Goal: Task Accomplishment & Management: Manage account settings

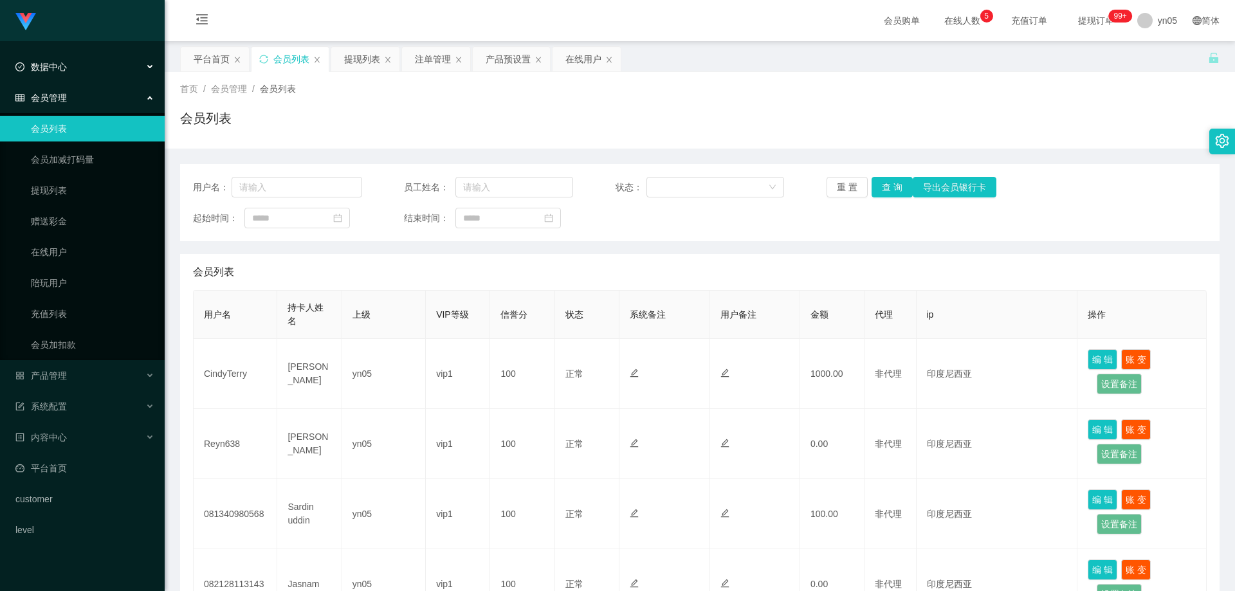
click at [76, 46] on ul "数据中心 会员管理 会员列表 会员加减打码量 提现列表 赠送彩金 在线用户 陪玩用户 充值列表 会员加扣款 产品管理 系统配置 内容中心 平台首页 custo…" at bounding box center [82, 298] width 165 height 514
click at [62, 63] on span "数据中心" at bounding box center [40, 67] width 51 height 10
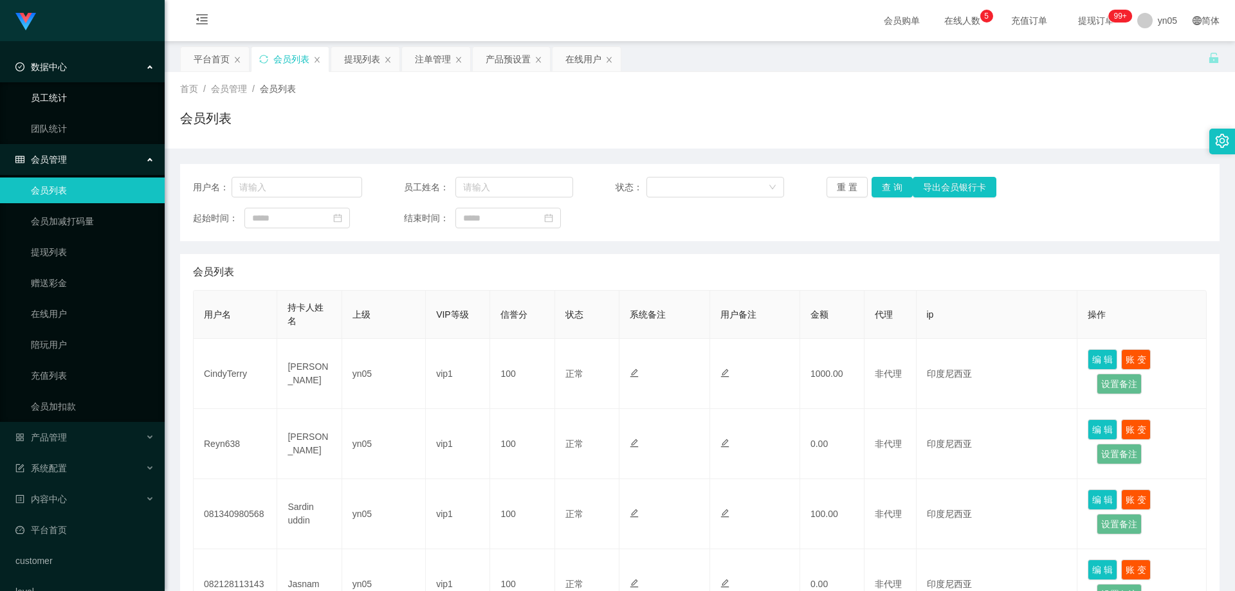
click at [64, 100] on link "员工统计" at bounding box center [92, 98] width 123 height 26
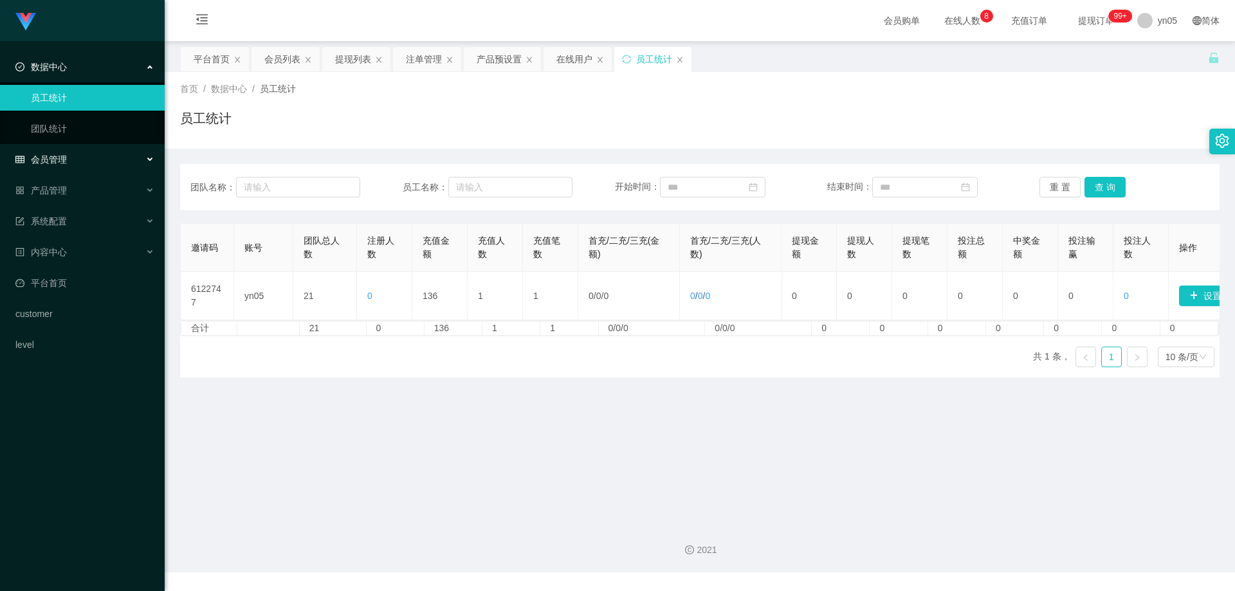
click at [80, 163] on div "会员管理" at bounding box center [82, 160] width 165 height 26
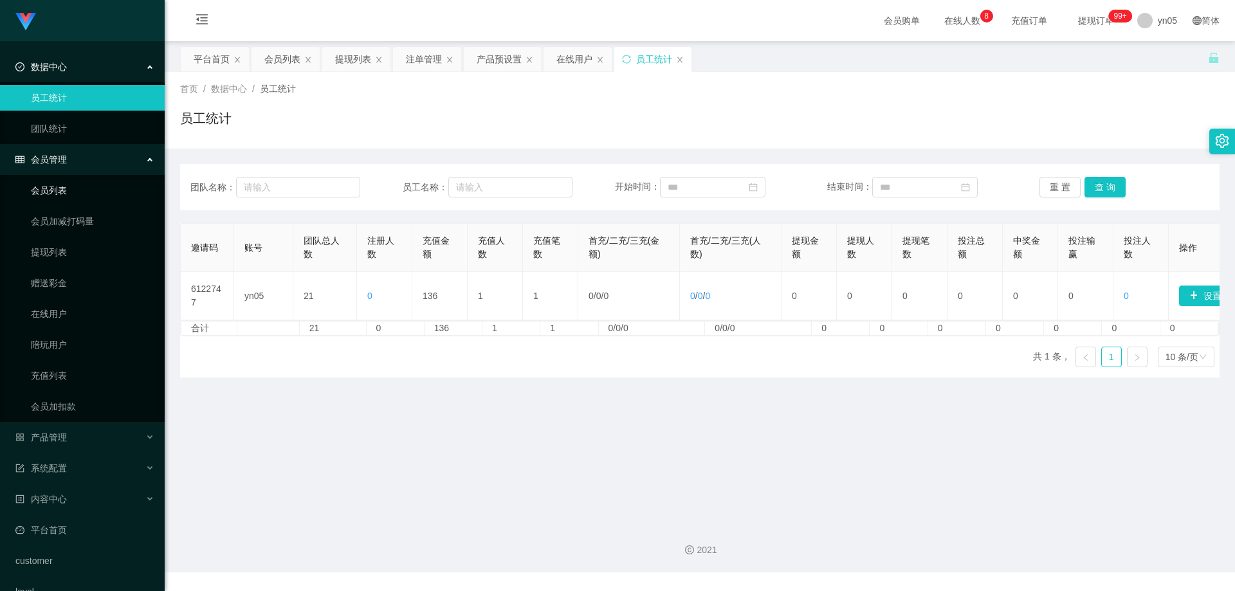
click at [69, 186] on link "会员列表" at bounding box center [92, 190] width 123 height 26
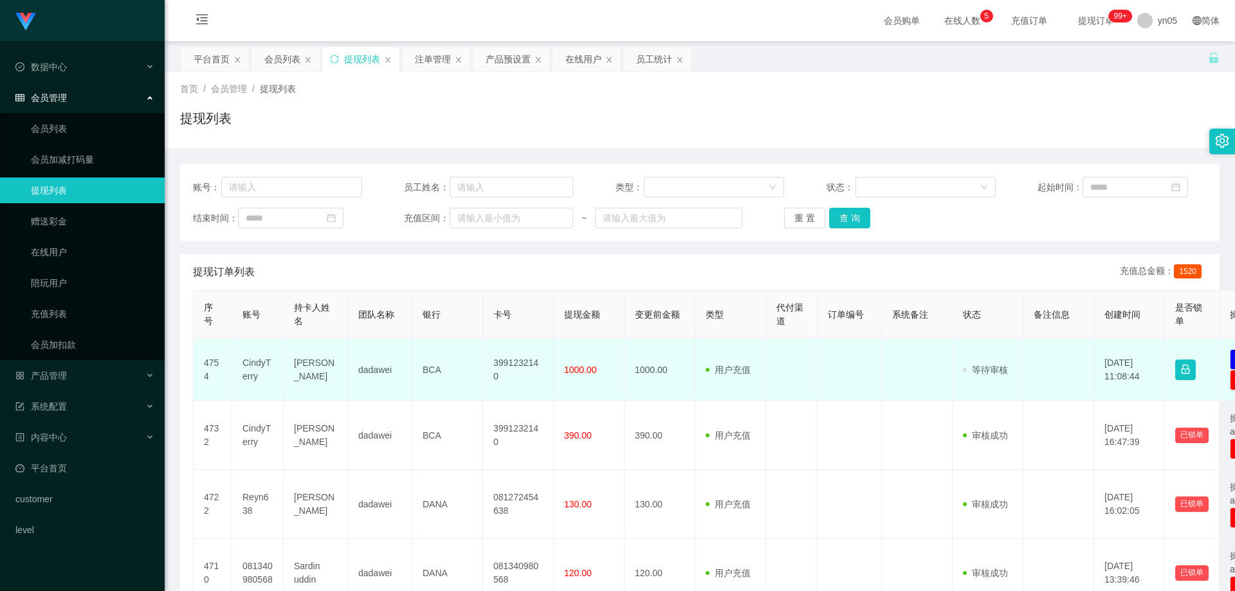
click at [260, 363] on td "CindyTerry" at bounding box center [257, 370] width 51 height 62
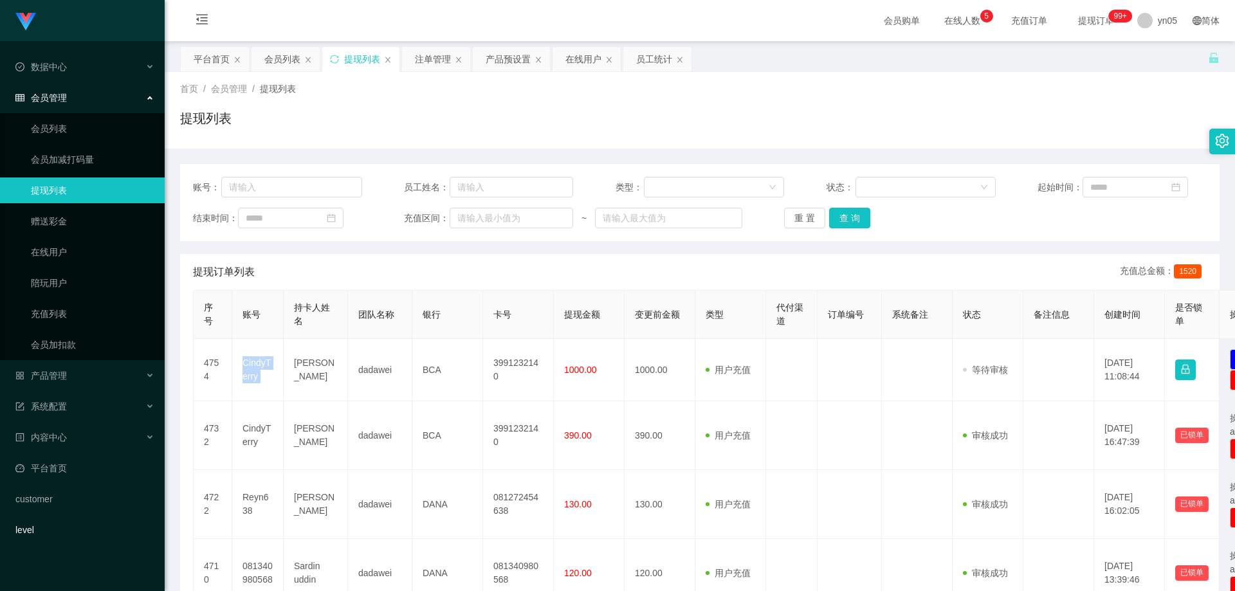
copy td "CindyTerry"
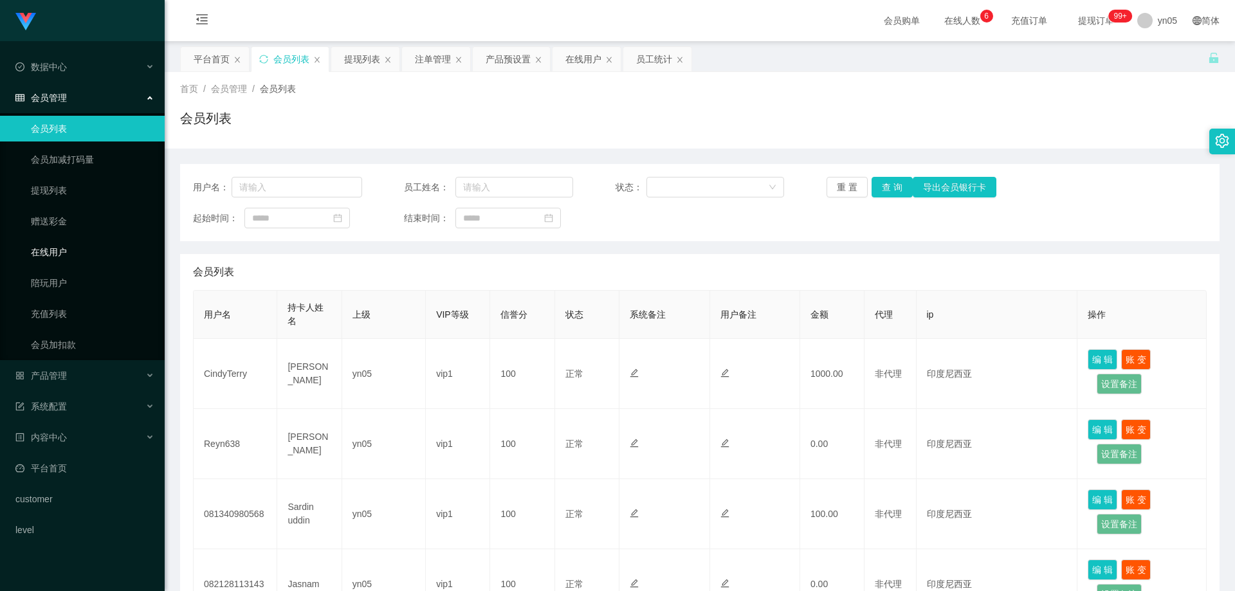
click at [73, 258] on link "在线用户" at bounding box center [92, 252] width 123 height 26
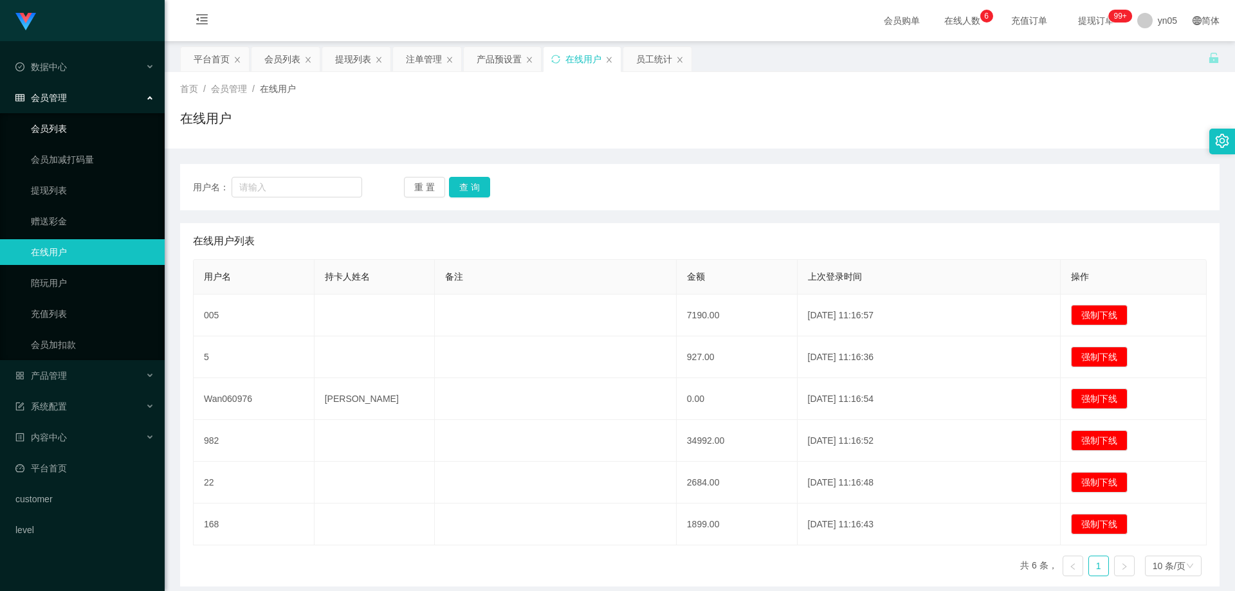
drag, startPoint x: 71, startPoint y: 131, endPoint x: 6, endPoint y: 144, distance: 66.2
click at [71, 131] on link "会员列表" at bounding box center [92, 129] width 123 height 26
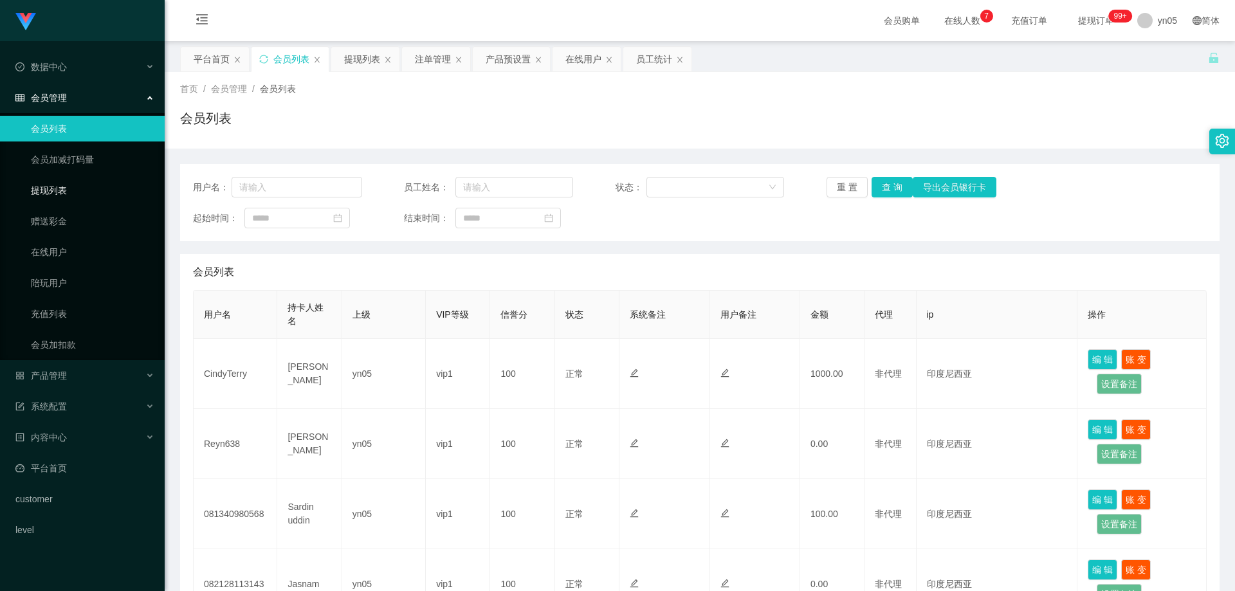
click at [69, 198] on link "提现列表" at bounding box center [92, 190] width 123 height 26
click at [60, 255] on link "在线用户" at bounding box center [92, 252] width 123 height 26
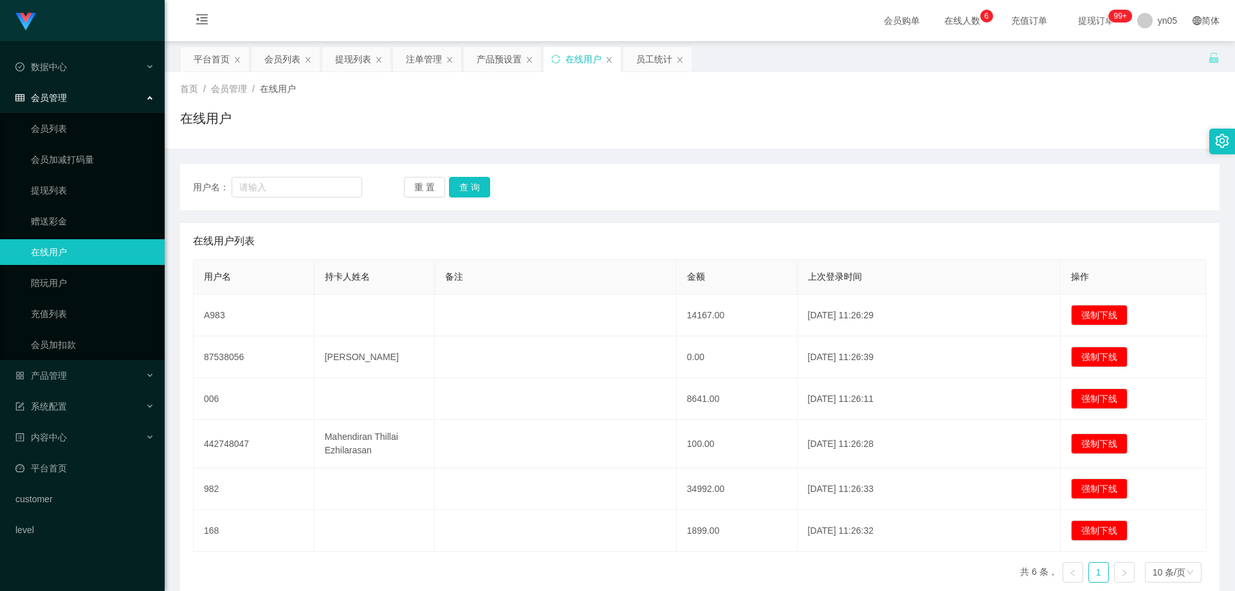
scroll to position [62, 0]
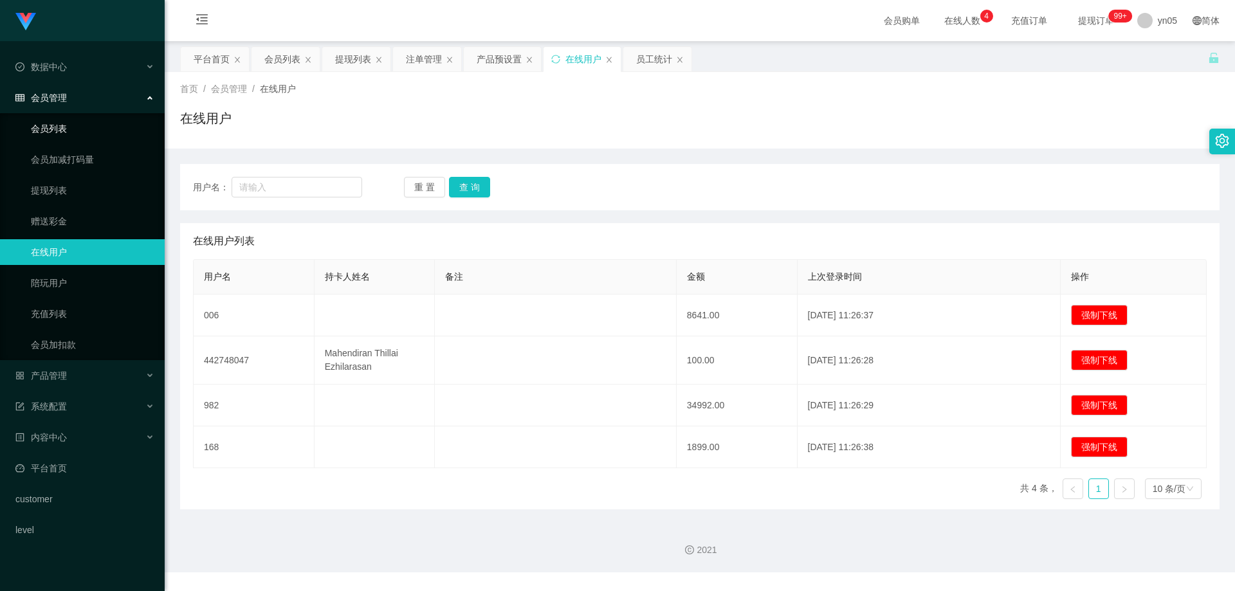
click at [80, 126] on link "会员列表" at bounding box center [92, 129] width 123 height 26
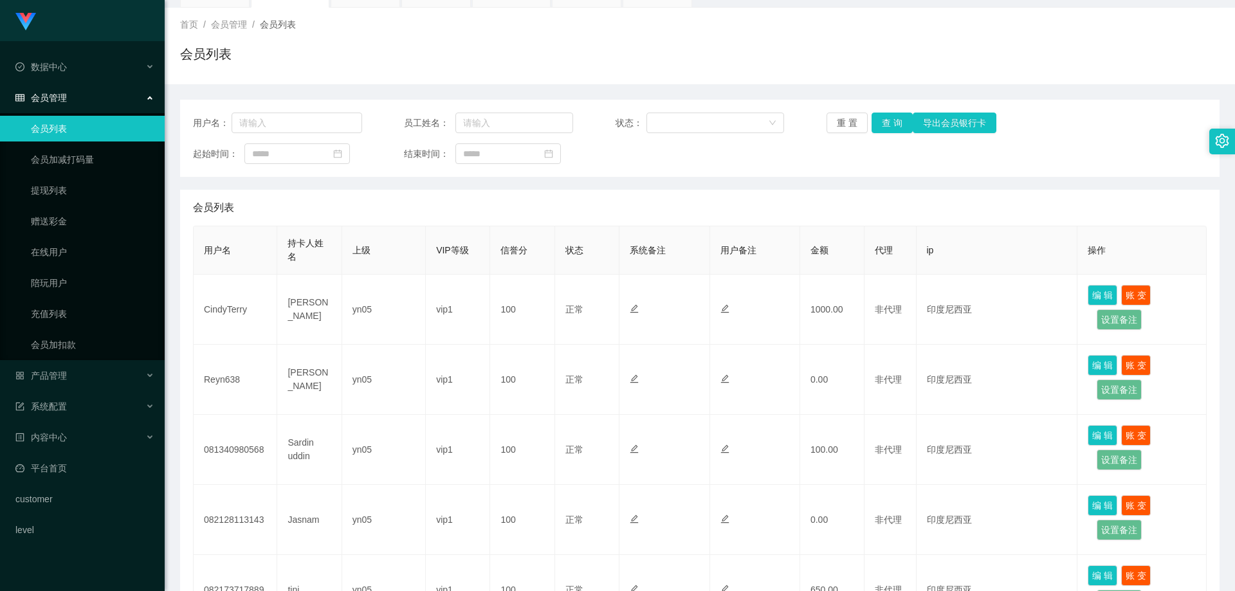
scroll to position [129, 0]
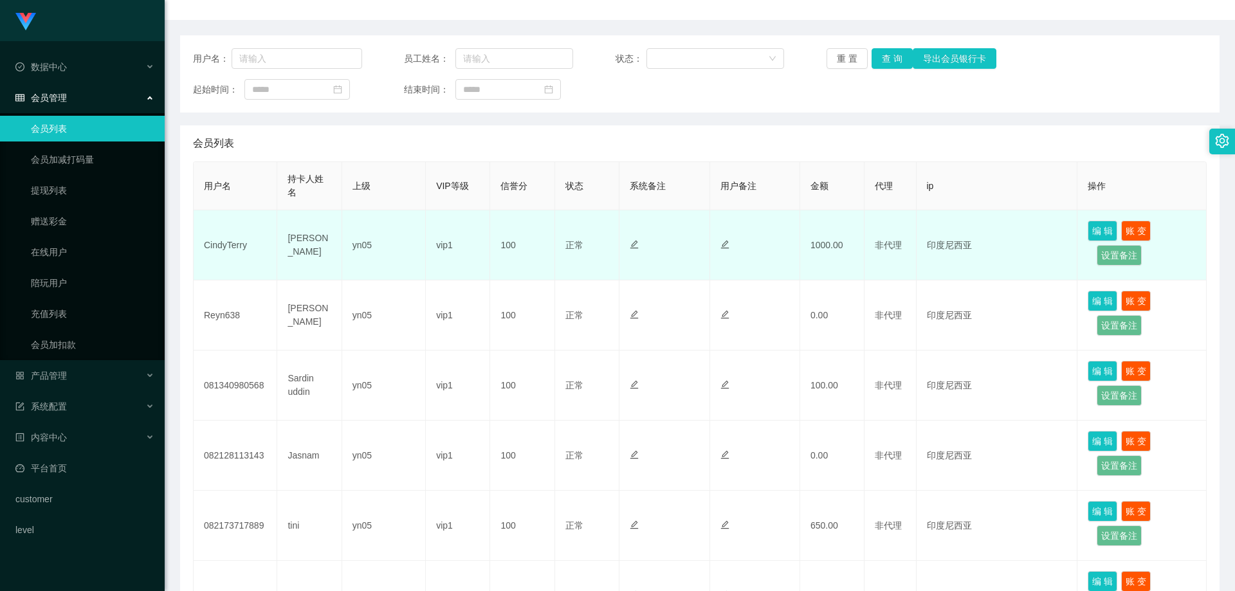
click at [295, 242] on td "Chindra Lie" at bounding box center [309, 245] width 64 height 70
copy td "Chindra Lie"
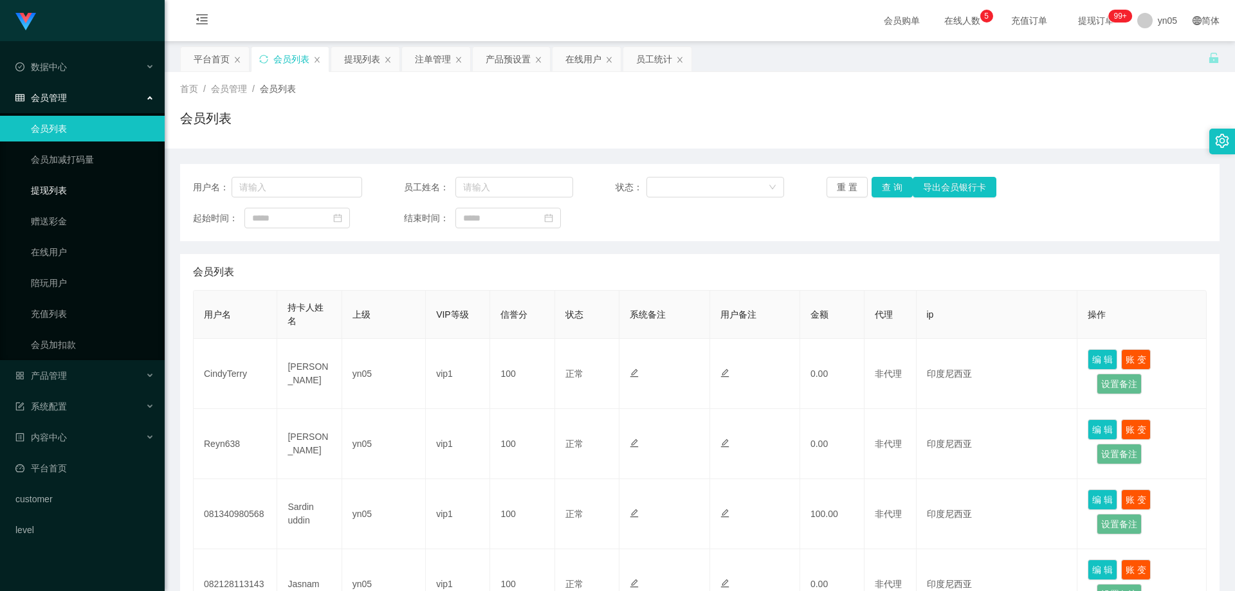
click at [48, 188] on link "提现列表" at bounding box center [92, 190] width 123 height 26
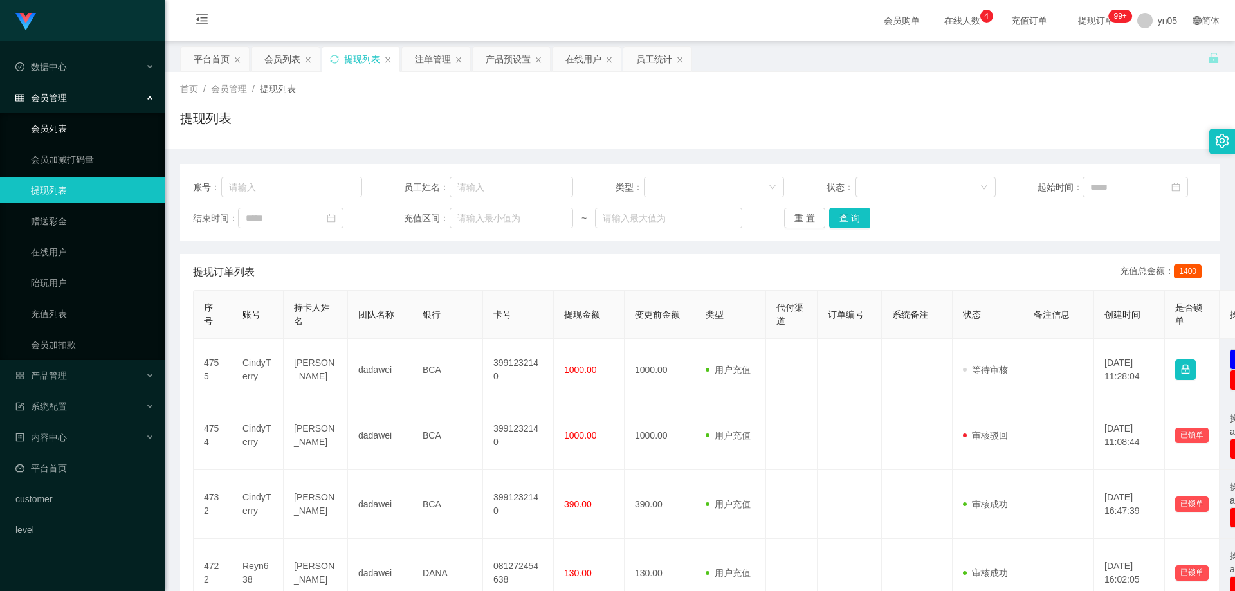
click at [59, 118] on link "会员列表" at bounding box center [92, 129] width 123 height 26
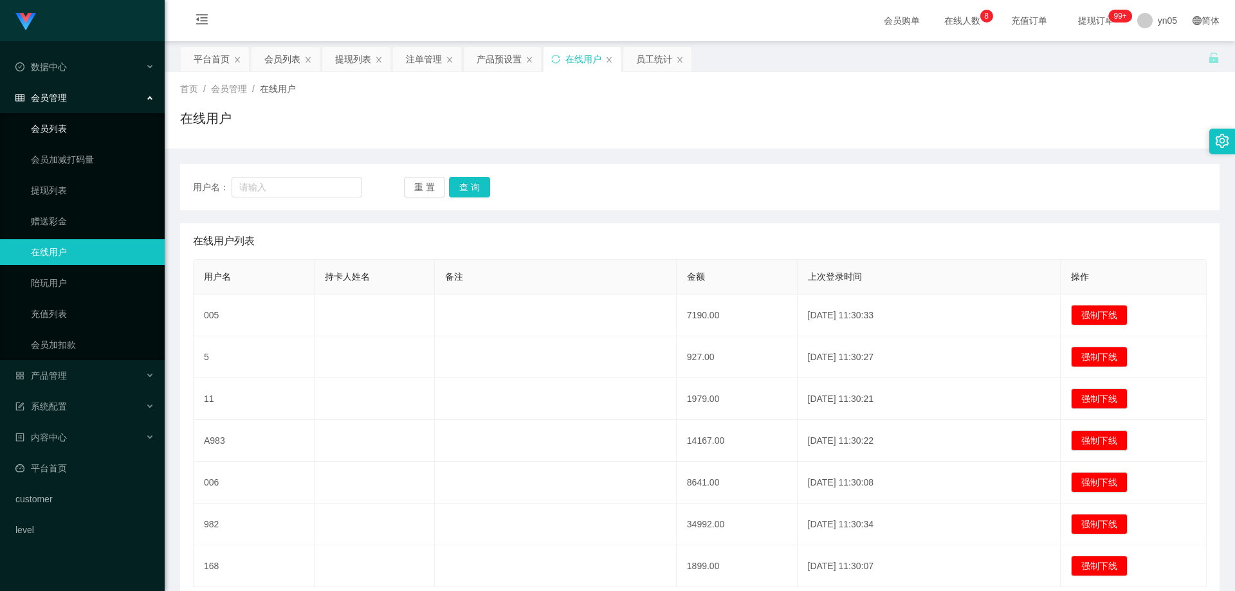
click at [44, 131] on link "会员列表" at bounding box center [92, 129] width 123 height 26
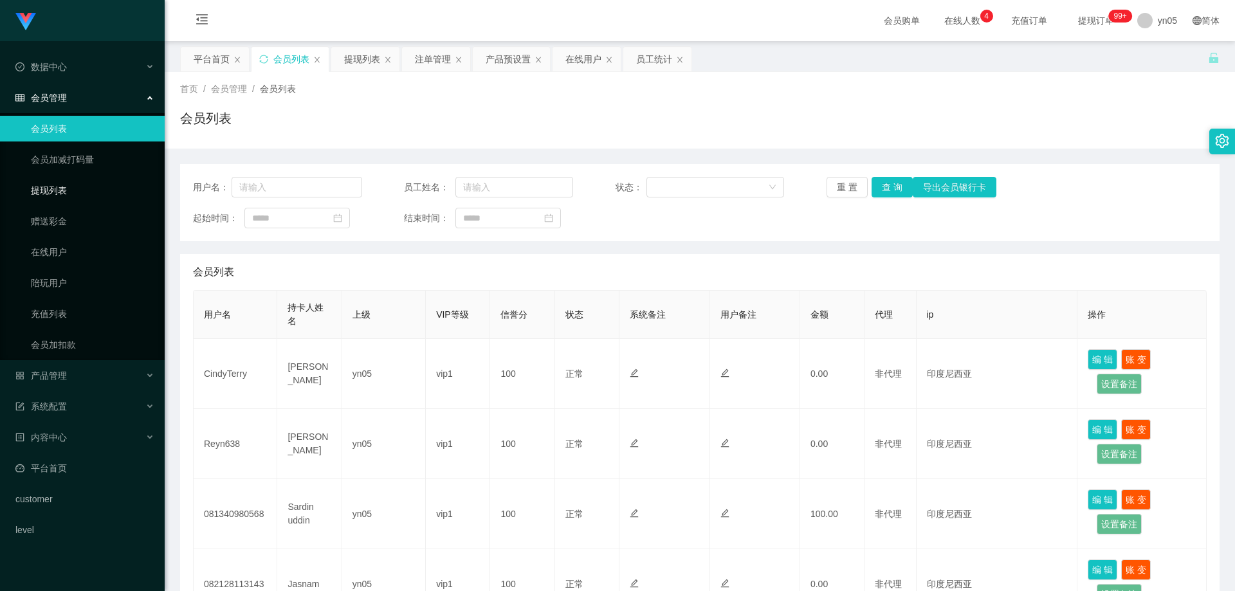
click at [41, 186] on link "提现列表" at bounding box center [92, 190] width 123 height 26
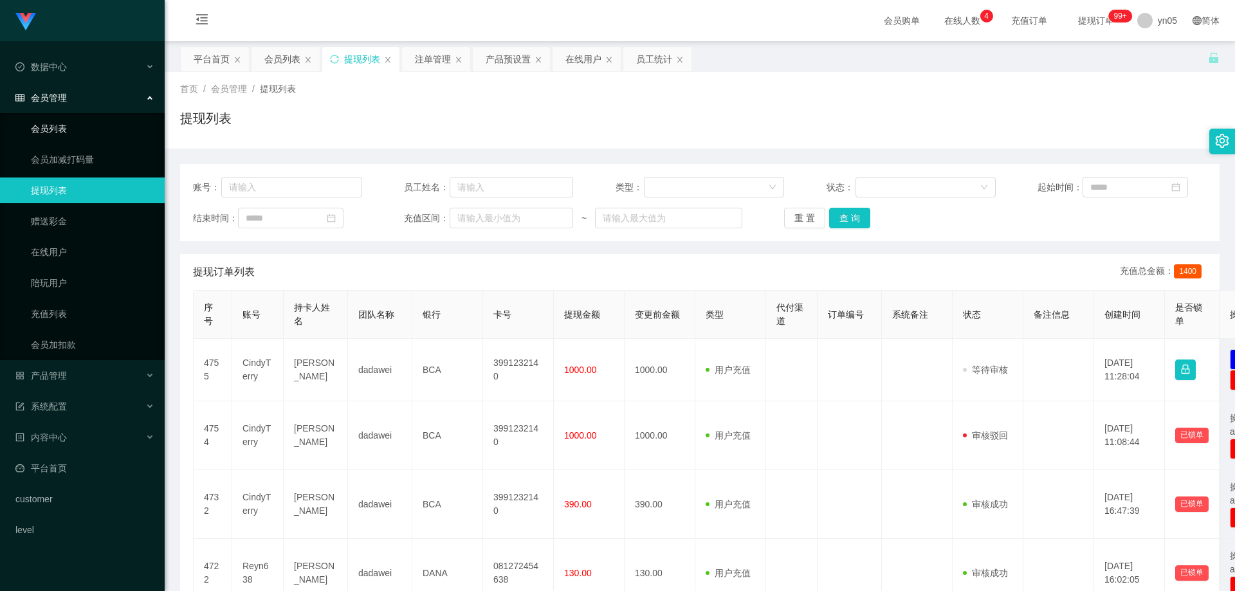
click at [63, 120] on link "会员列表" at bounding box center [92, 129] width 123 height 26
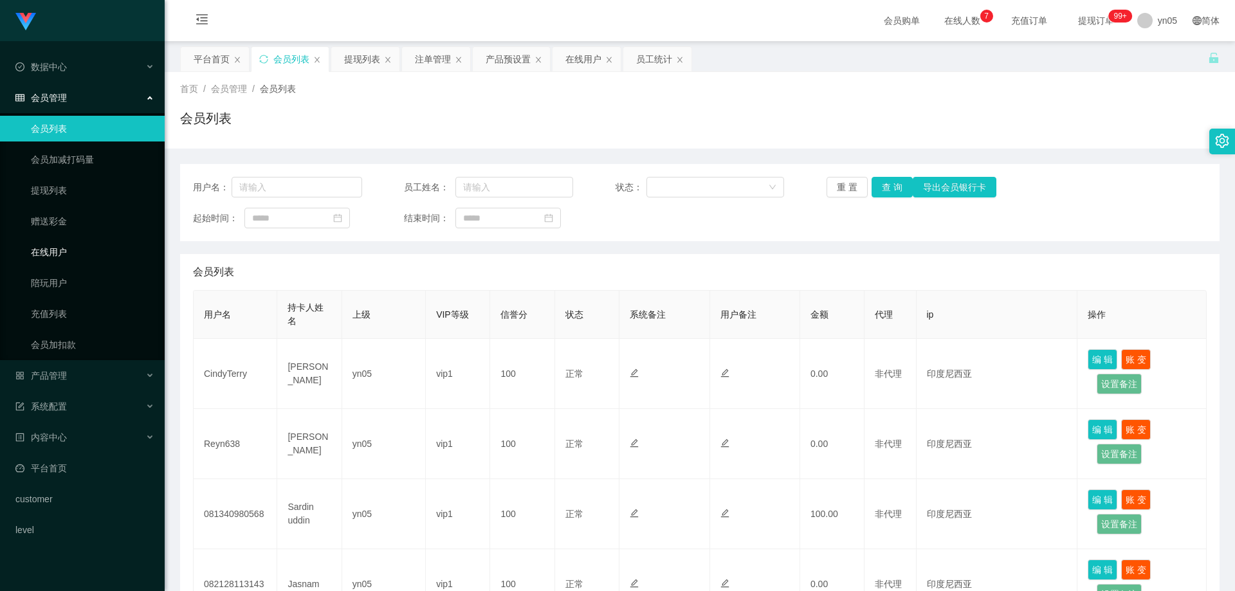
click at [61, 247] on link "在线用户" at bounding box center [92, 252] width 123 height 26
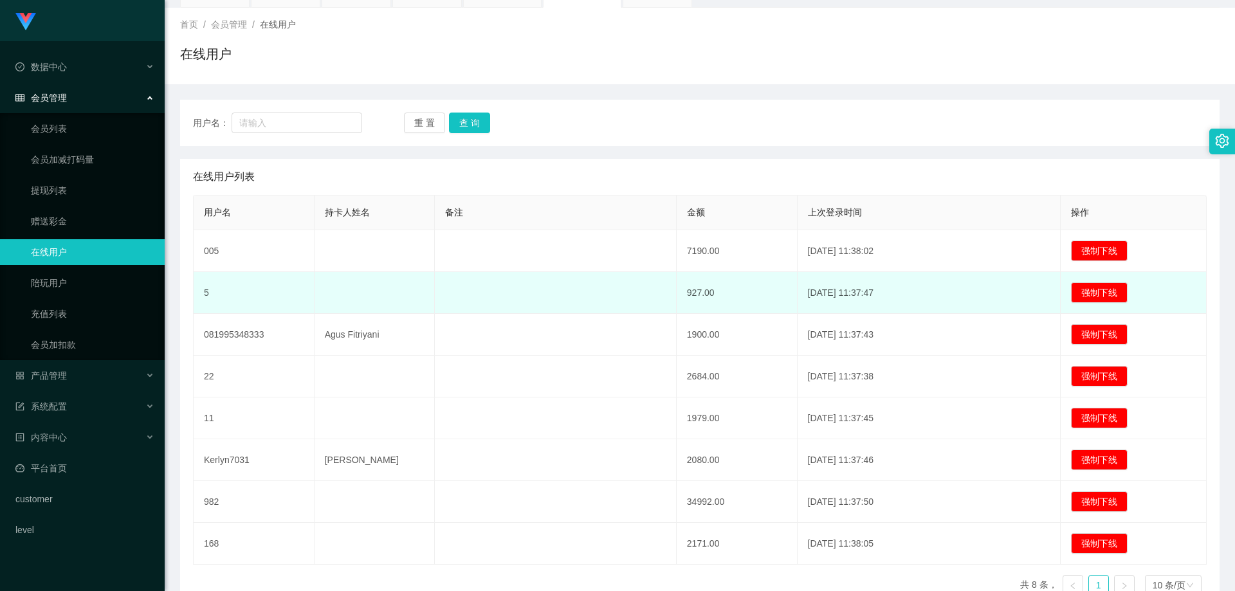
scroll to position [129, 0]
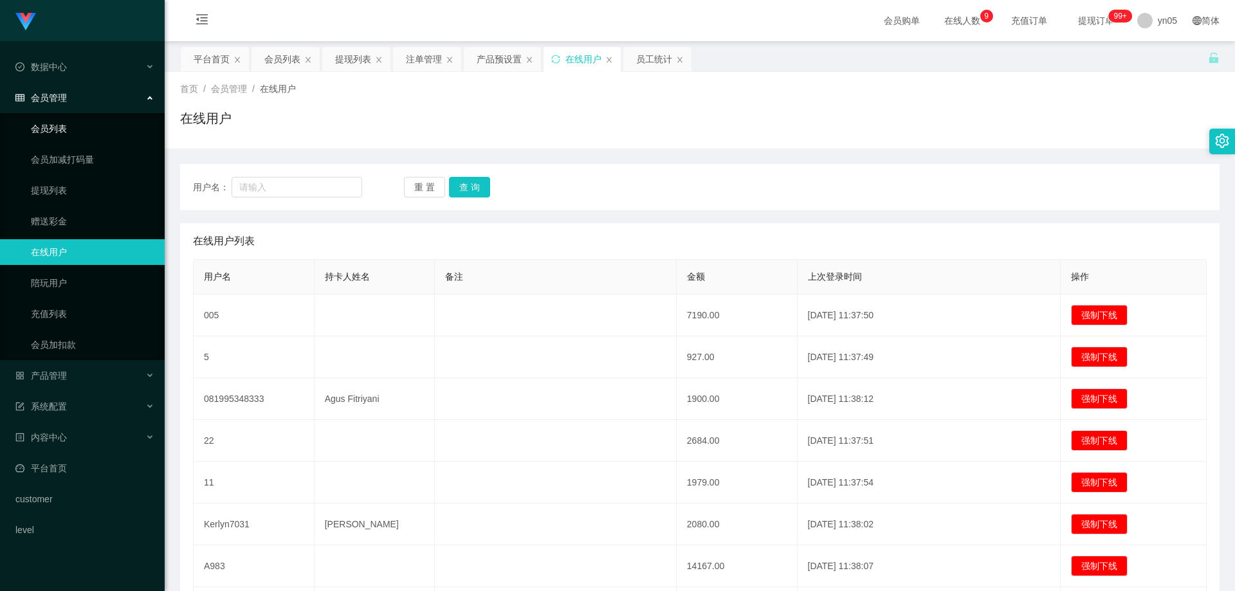
scroll to position [129, 0]
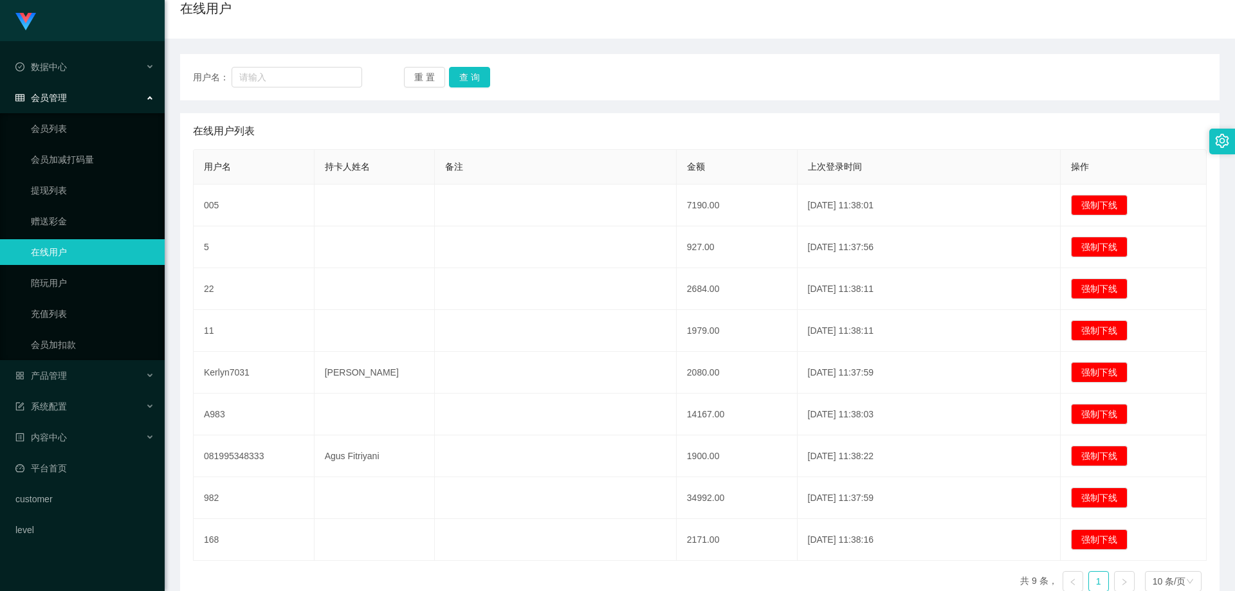
scroll to position [129, 0]
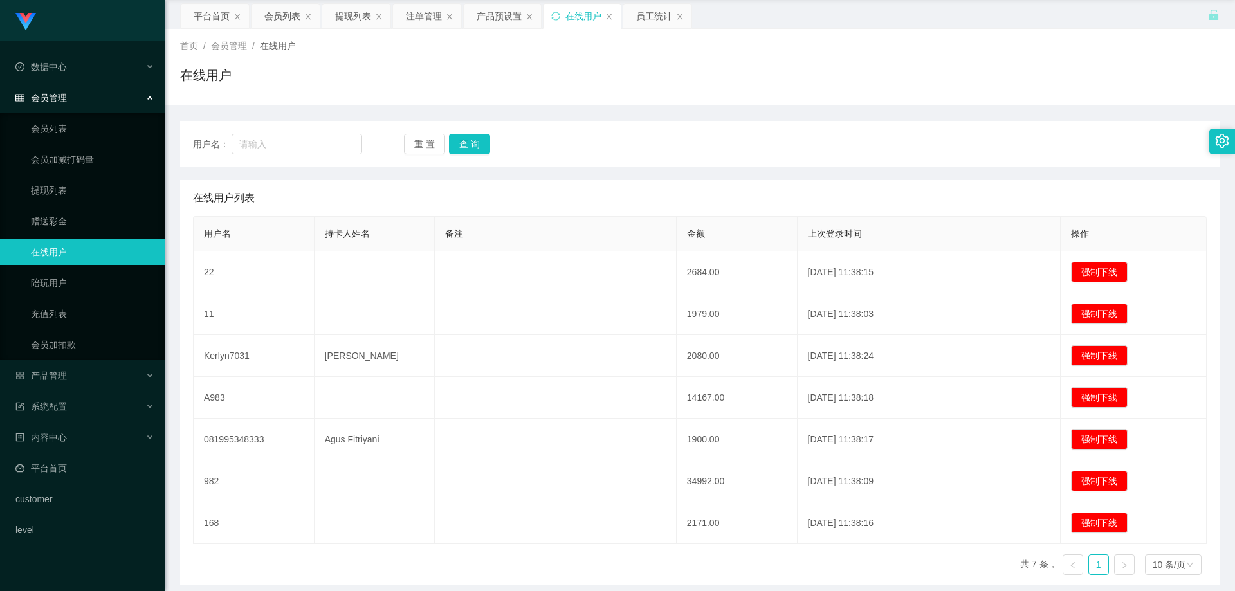
scroll to position [64, 0]
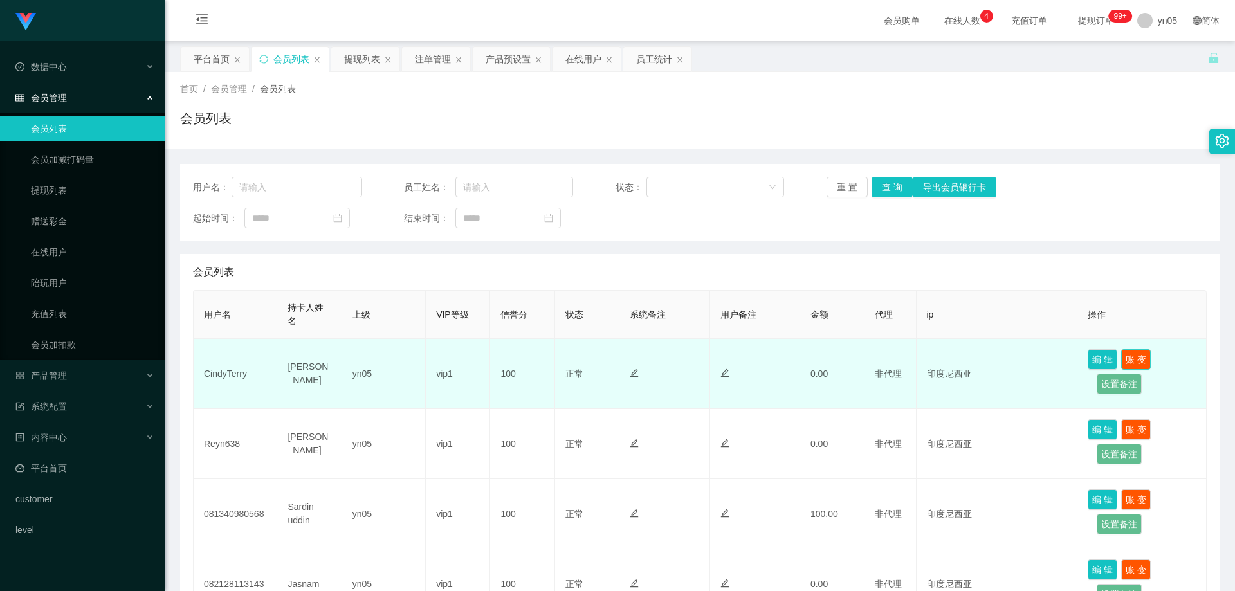
click at [1134, 363] on button "账 变" at bounding box center [1136, 359] width 30 height 21
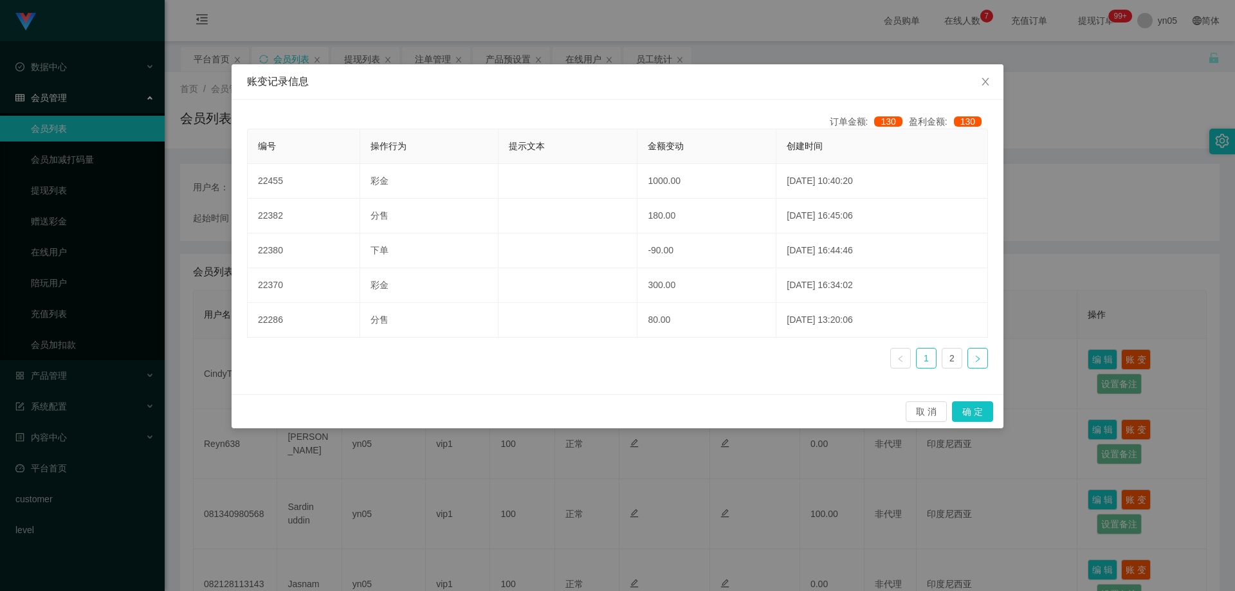
click at [977, 363] on link at bounding box center [977, 358] width 21 height 21
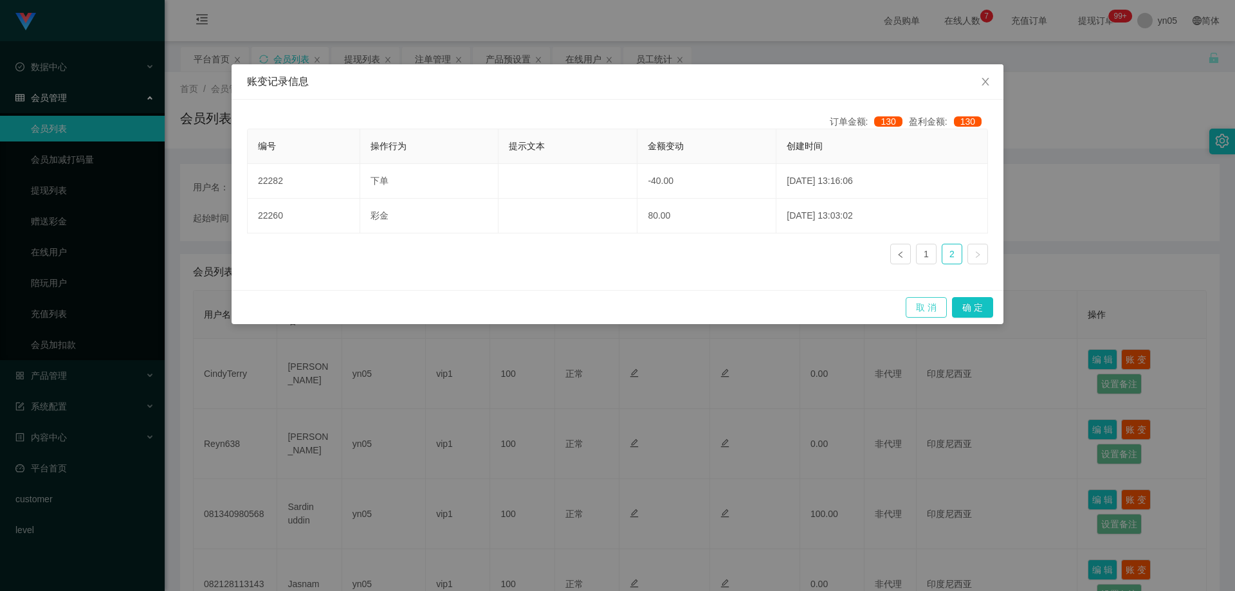
click at [927, 303] on button "取 消" at bounding box center [925, 307] width 41 height 21
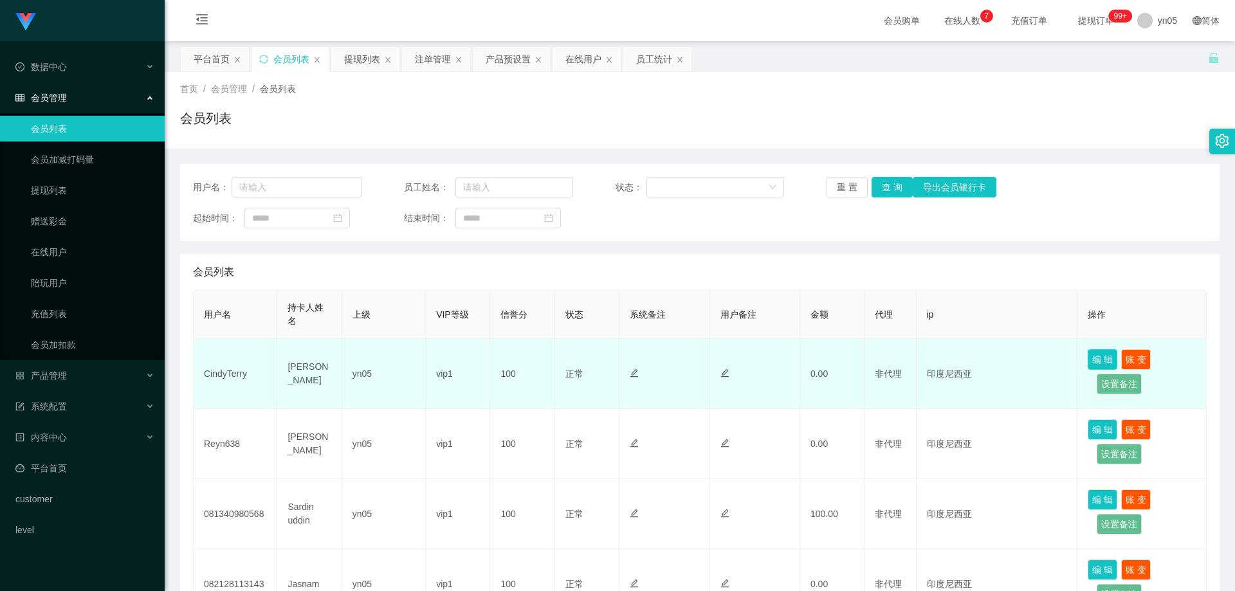
click at [1096, 363] on button "编 辑" at bounding box center [1102, 359] width 30 height 21
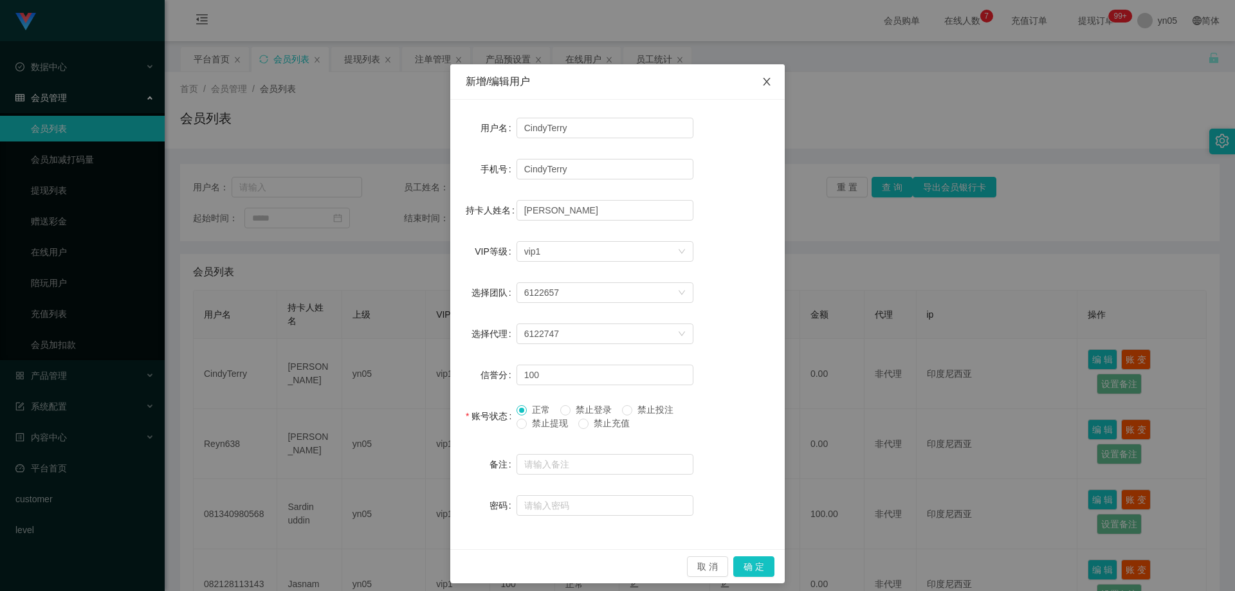
click at [765, 78] on icon "图标: close" at bounding box center [766, 82] width 10 height 10
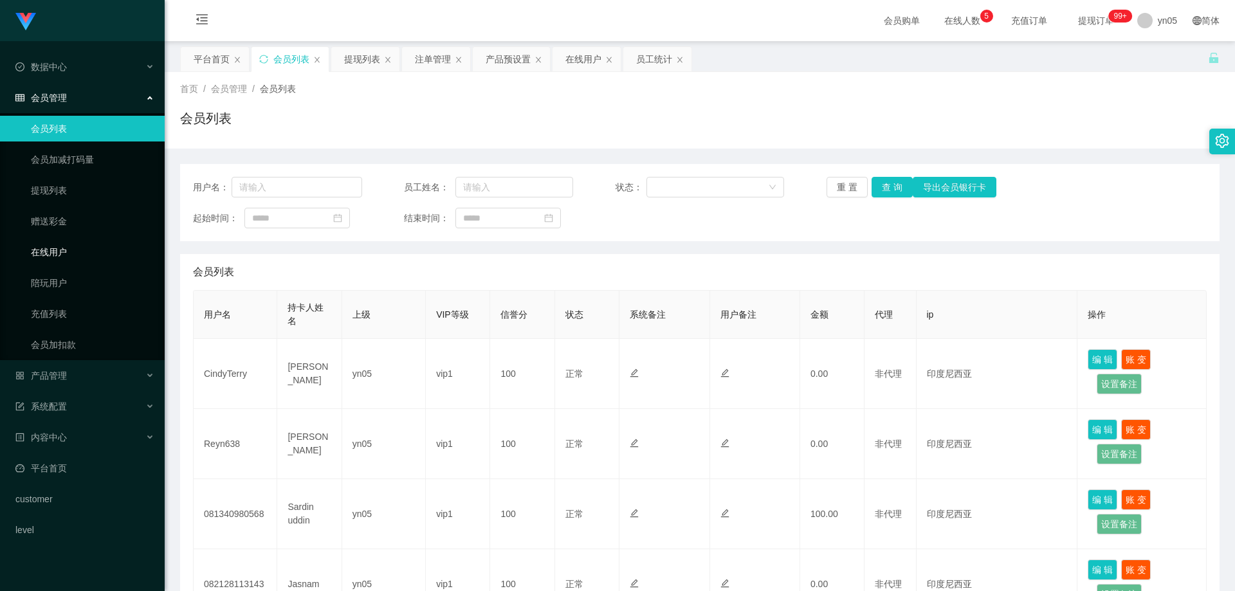
click at [78, 253] on link "在线用户" at bounding box center [92, 252] width 123 height 26
